Goal: Task Accomplishment & Management: Manage account settings

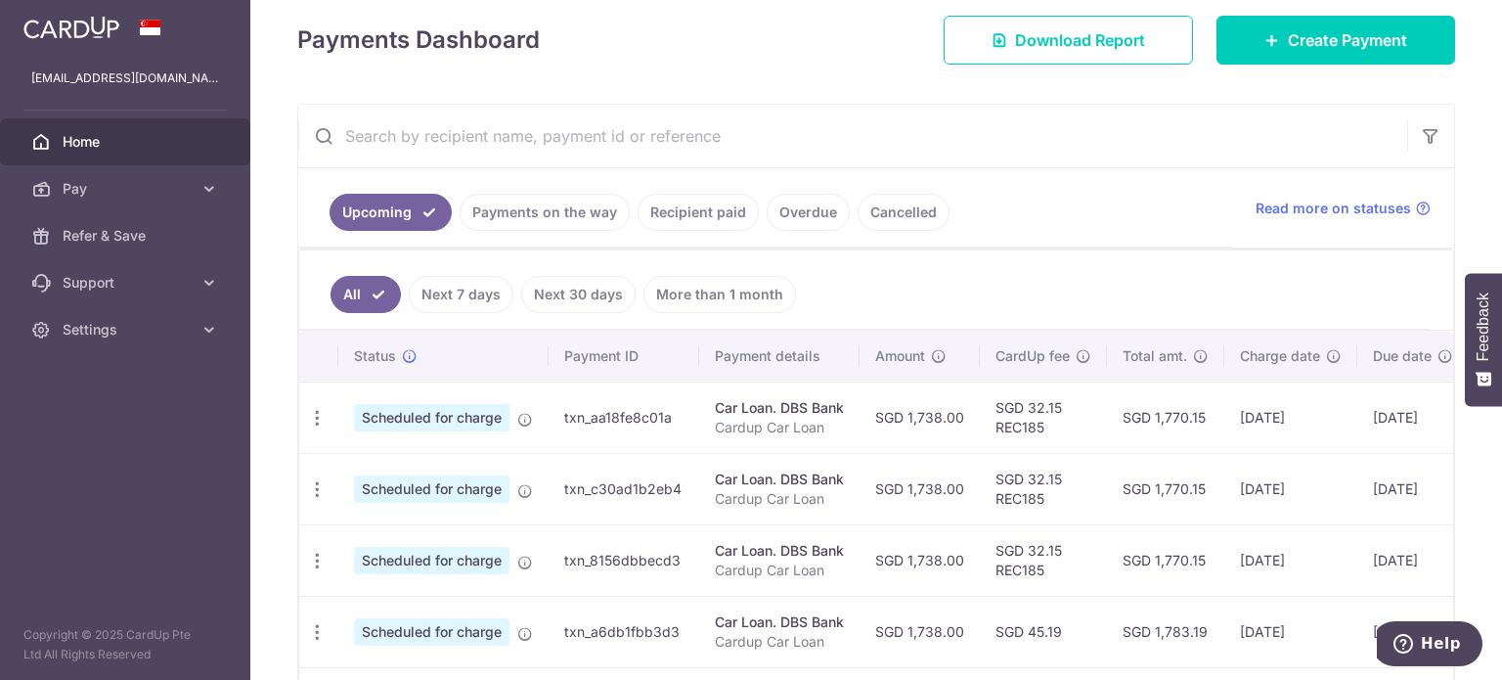
scroll to position [293, 0]
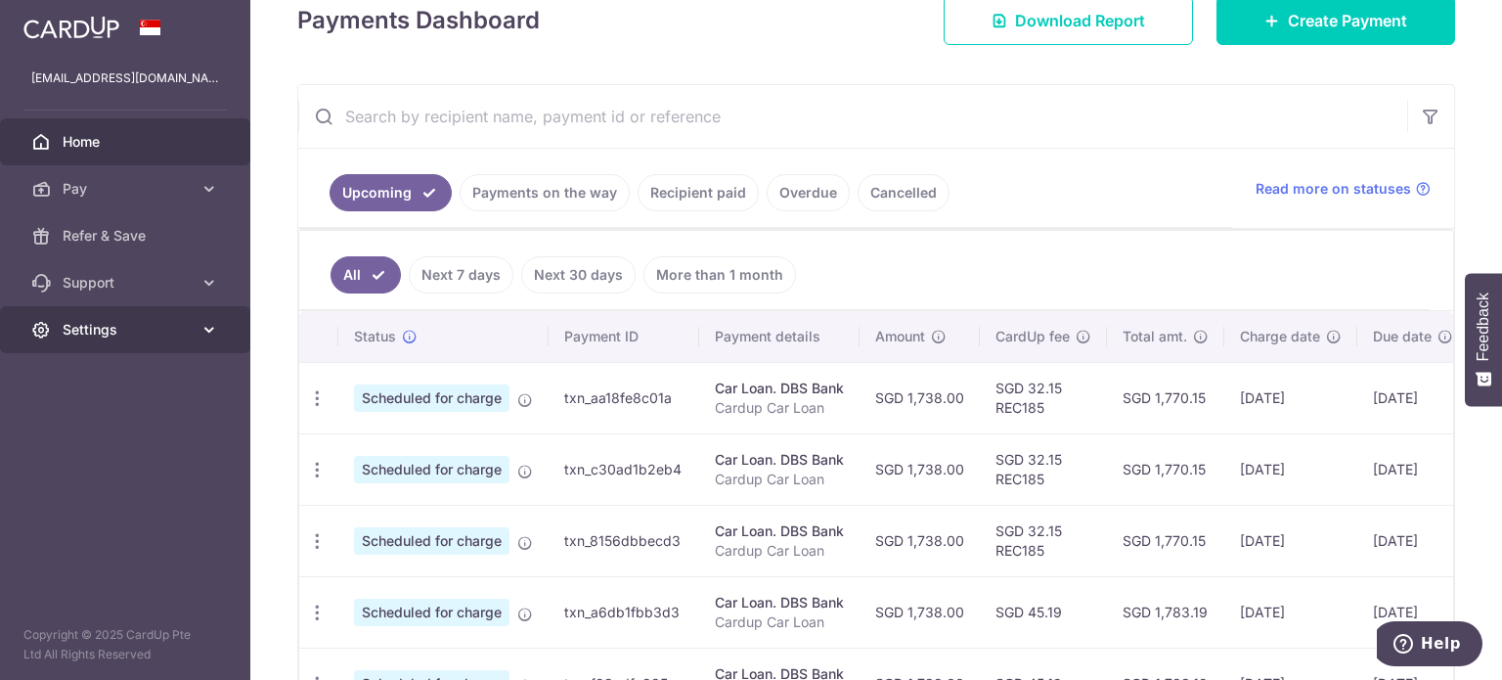
click at [121, 342] on link "Settings" at bounding box center [125, 329] width 250 height 47
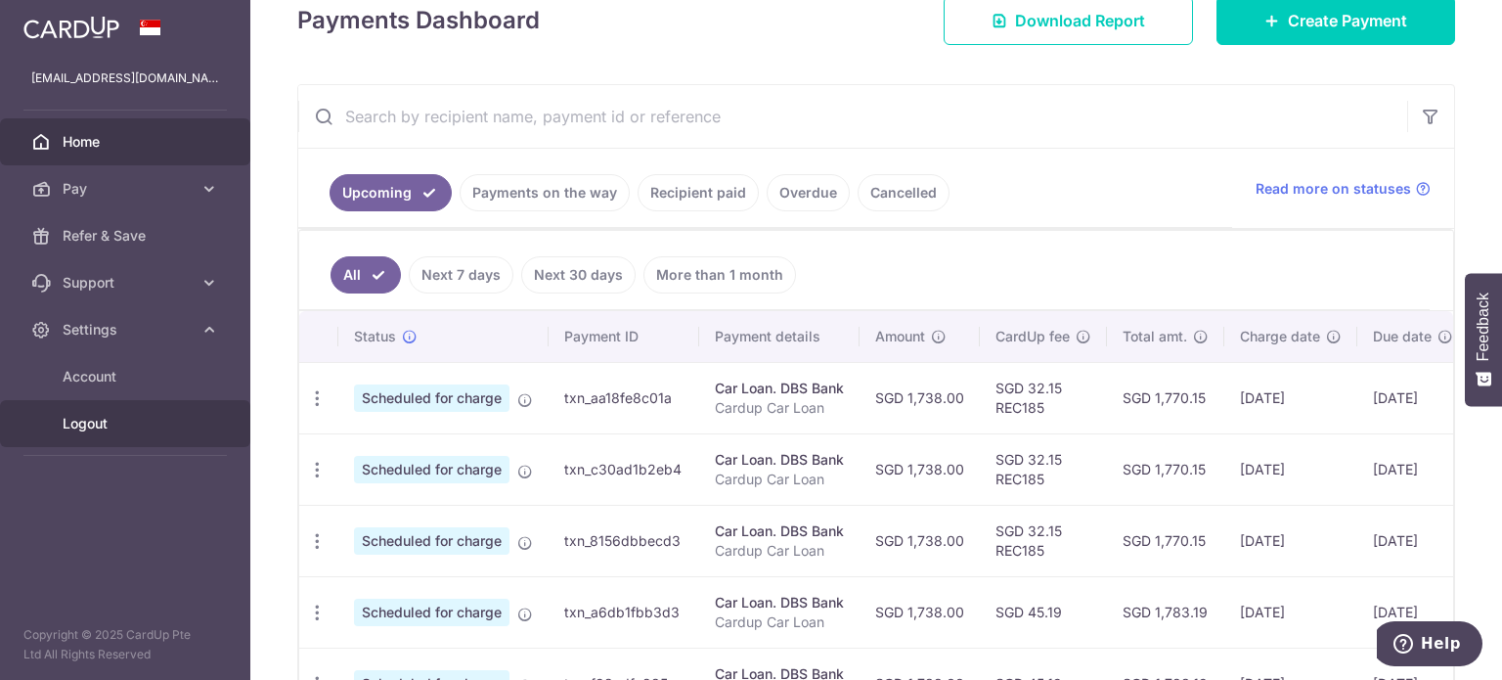
click at [157, 428] on span "Logout" at bounding box center [127, 424] width 129 height 20
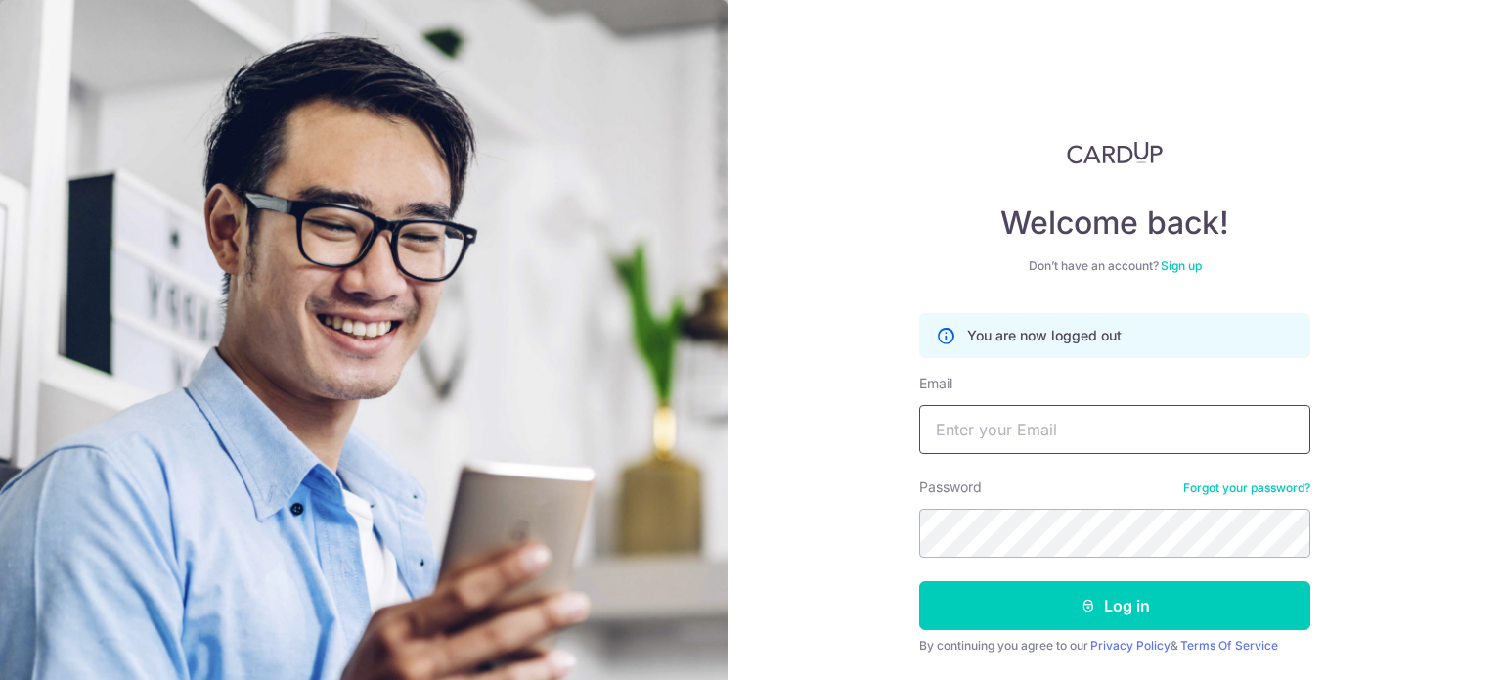
click at [1020, 442] on input "Email" at bounding box center [1114, 429] width 391 height 49
type input "[EMAIL_ADDRESS][DOMAIN_NAME]"
click at [919, 581] on button "Log in" at bounding box center [1114, 605] width 391 height 49
